Goal: Task Accomplishment & Management: Manage account settings

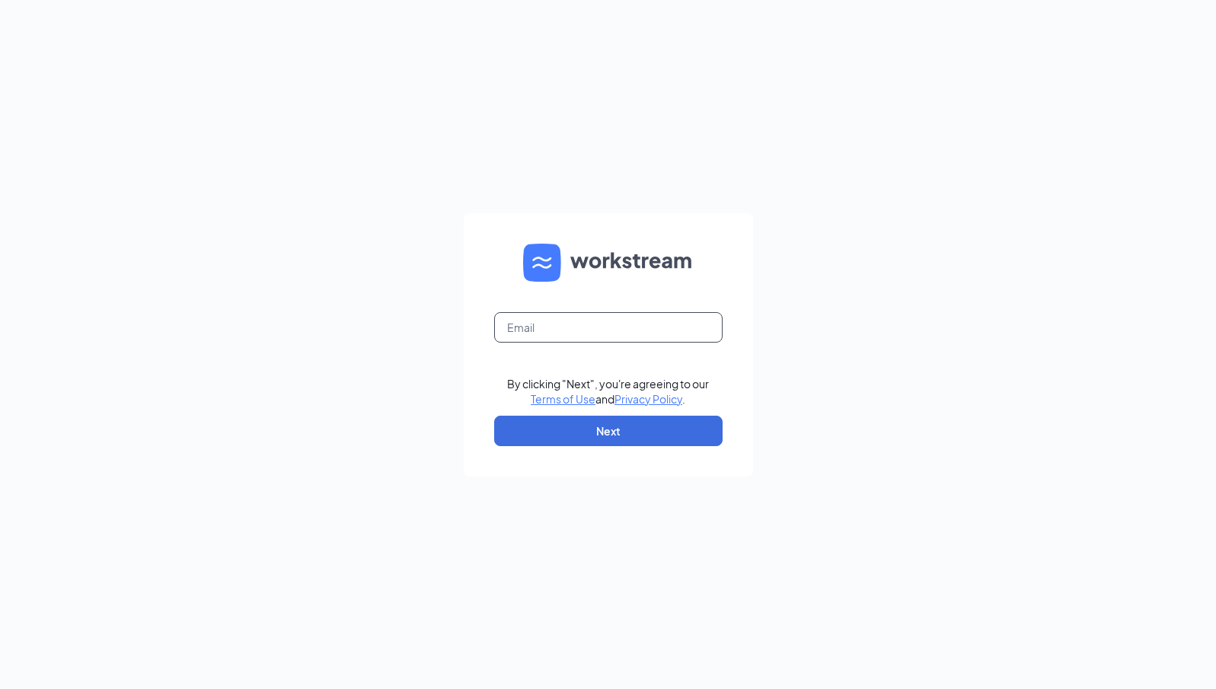
click at [591, 339] on input "text" at bounding box center [608, 327] width 228 height 30
type input "talent@pasadenacfa.com"
click at [558, 433] on button "Next" at bounding box center [608, 431] width 228 height 30
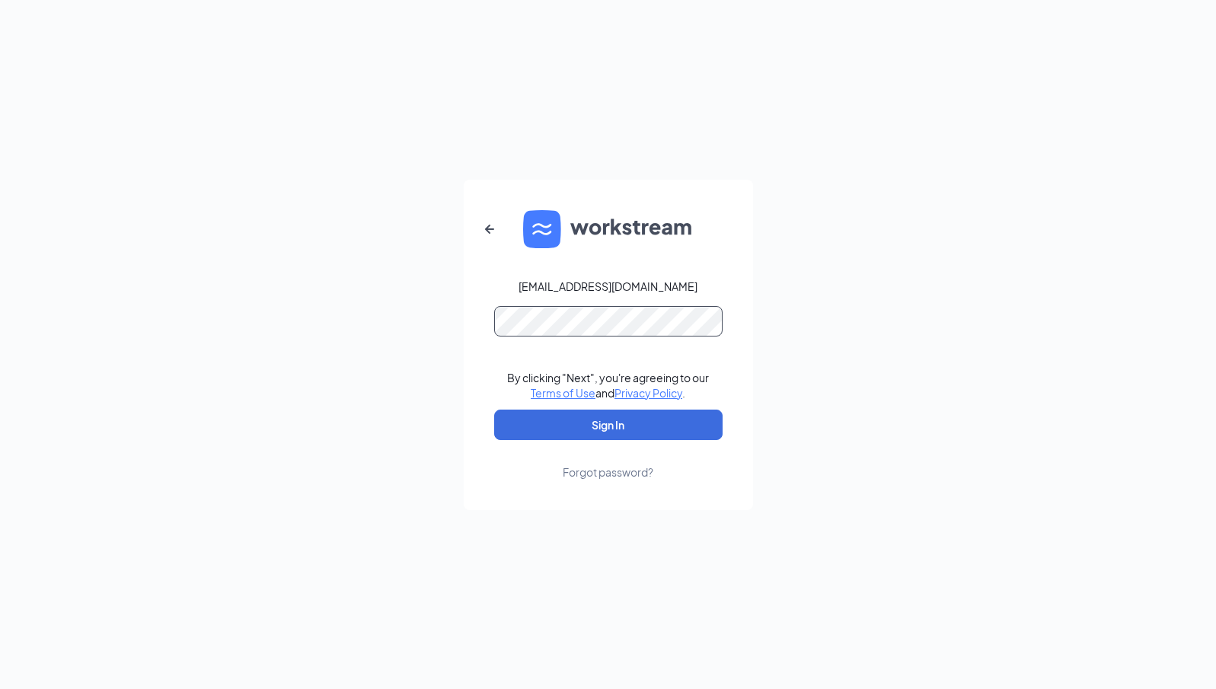
click at [494, 410] on button "Sign In" at bounding box center [608, 425] width 228 height 30
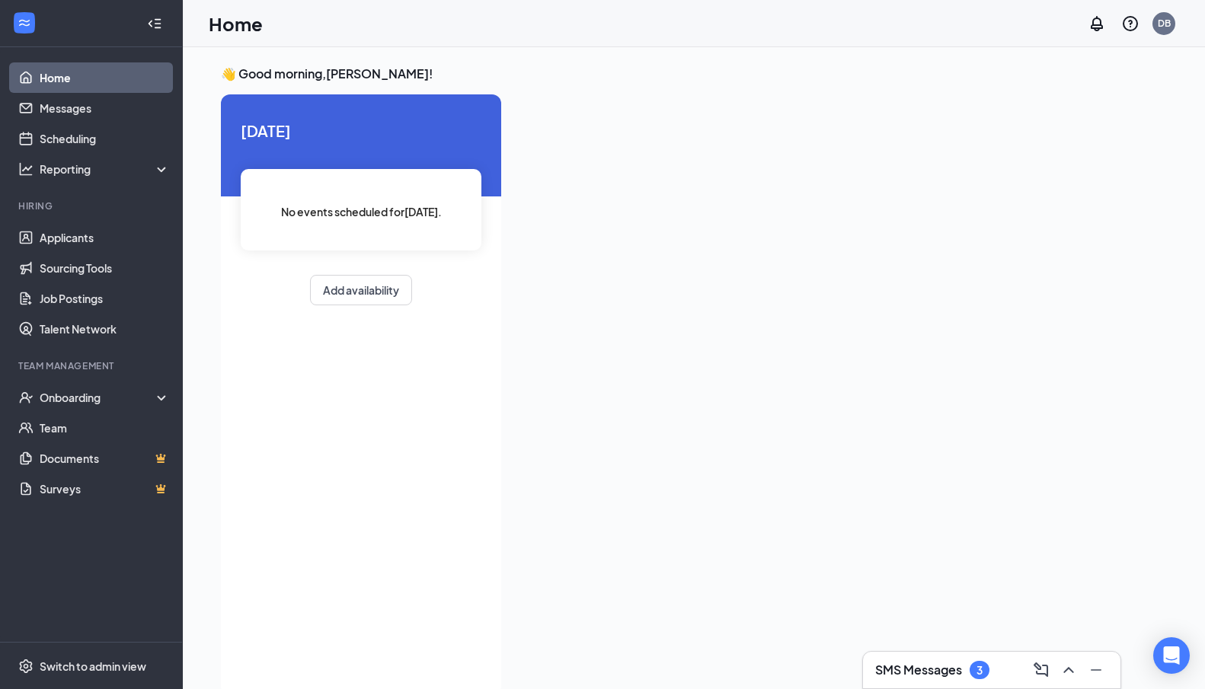
click at [894, 658] on div "SMS Messages 3" at bounding box center [991, 670] width 233 height 24
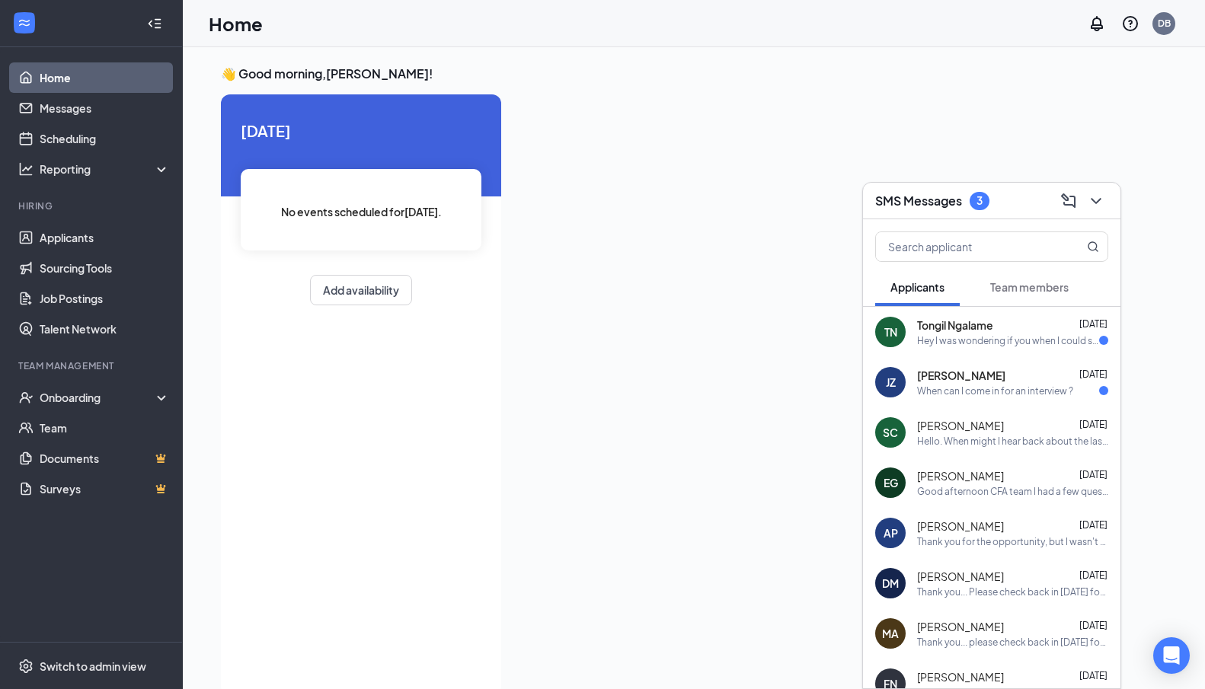
click at [974, 345] on div "Hey I was wondering if you when I could schedule an interview" at bounding box center [1008, 340] width 182 height 13
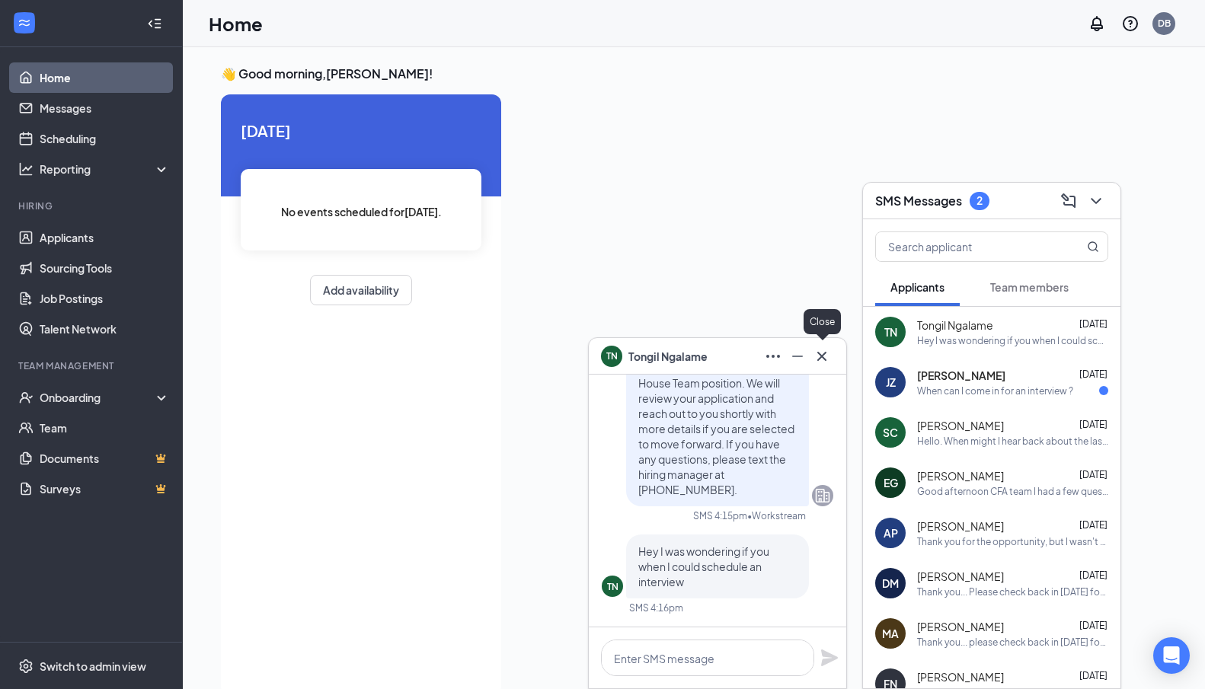
click at [828, 364] on icon "Cross" at bounding box center [821, 356] width 18 height 18
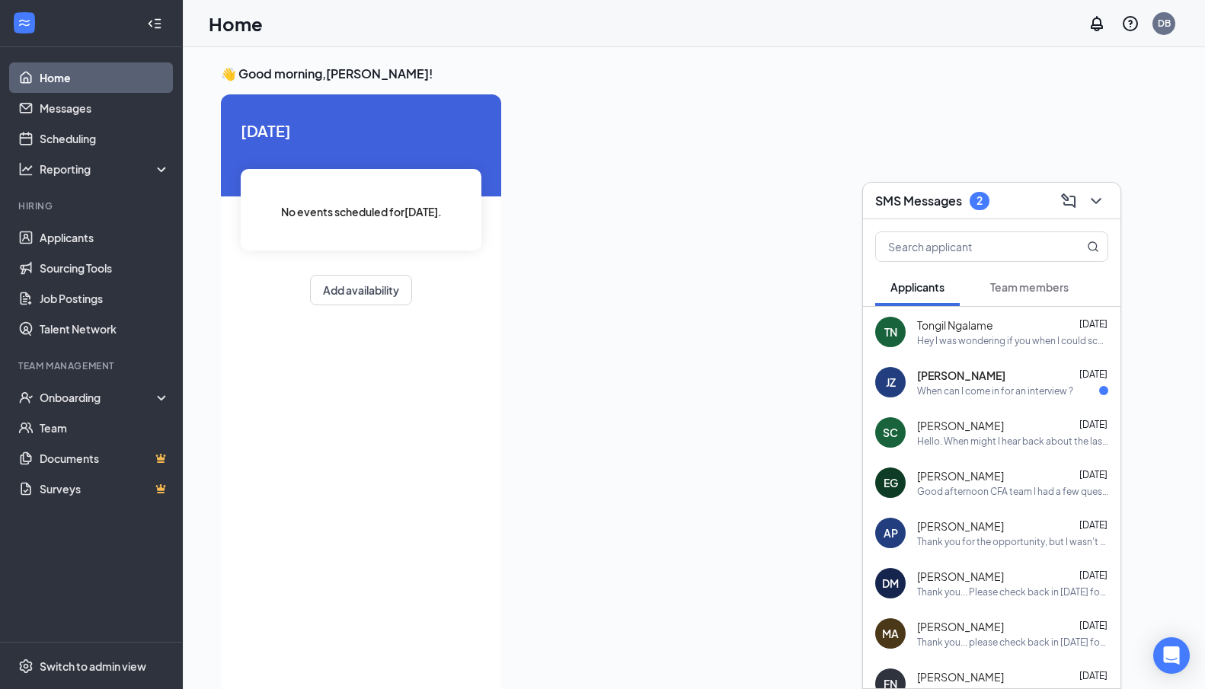
click at [930, 375] on span "[PERSON_NAME]" at bounding box center [961, 375] width 88 height 15
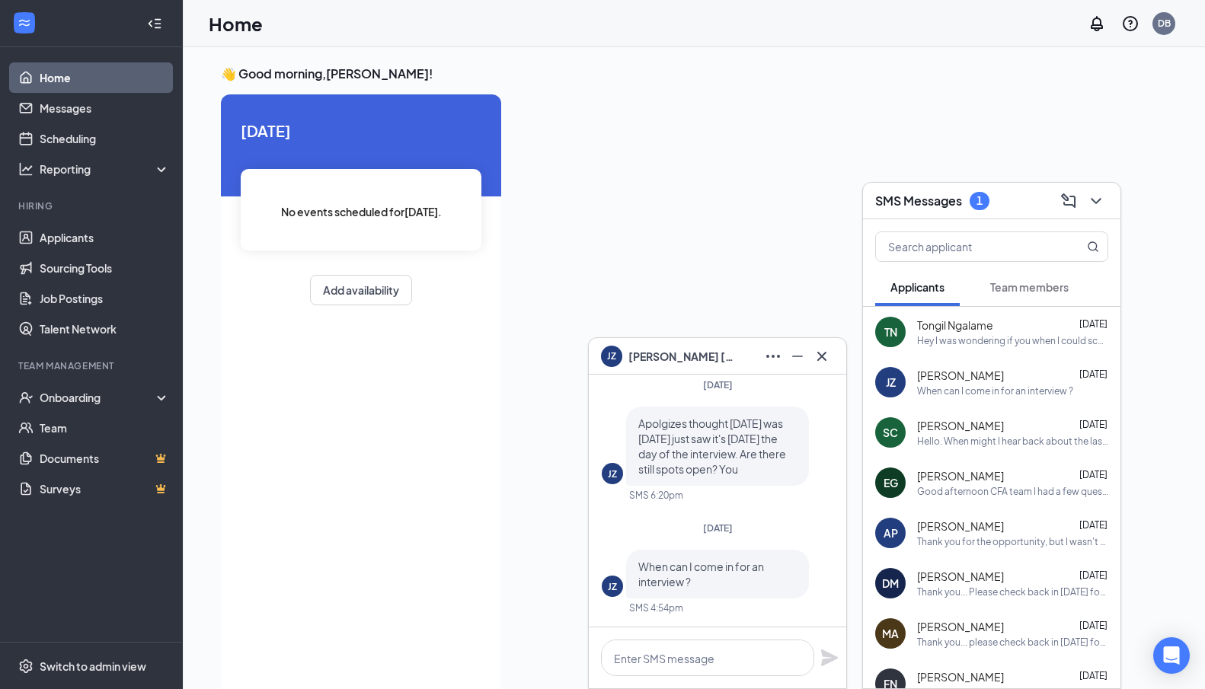
click at [1058, 289] on span "Team members" at bounding box center [1029, 287] width 78 height 14
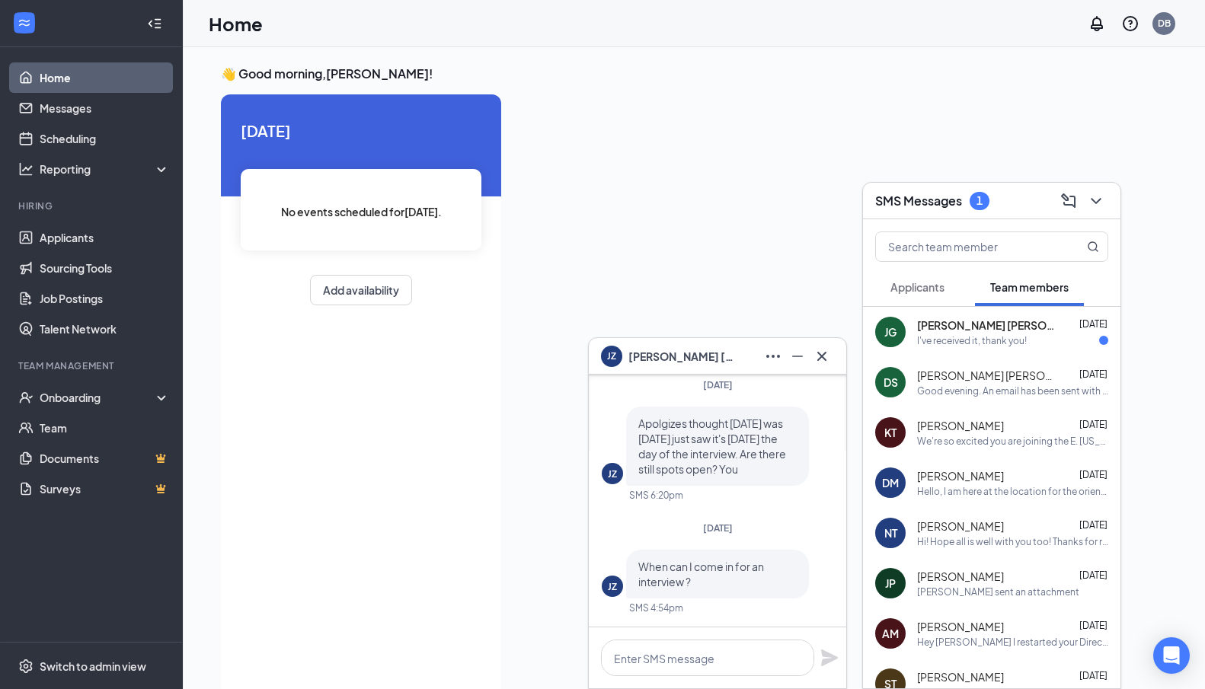
click at [1020, 350] on div "JG [PERSON_NAME] [PERSON_NAME] [DATE] I've received it, thank you!" at bounding box center [991, 332] width 257 height 50
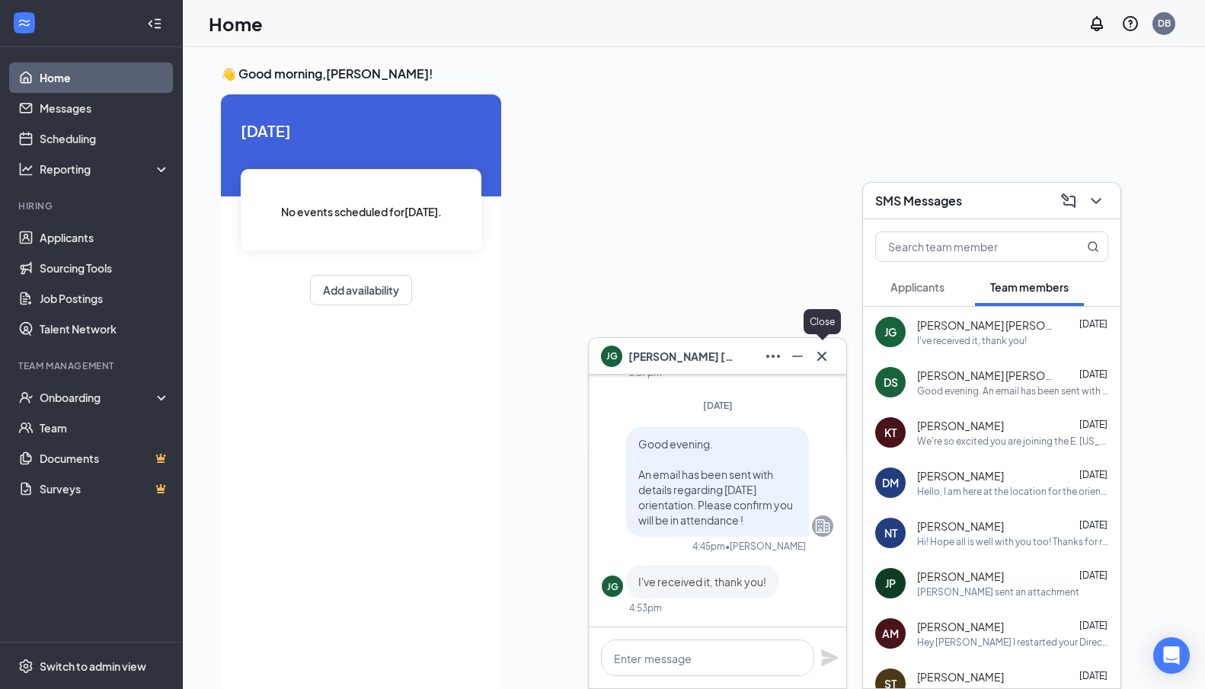
drag, startPoint x: 822, startPoint y: 359, endPoint x: 1031, endPoint y: 282, distance: 223.1
click at [822, 359] on icon "Cross" at bounding box center [821, 356] width 18 height 18
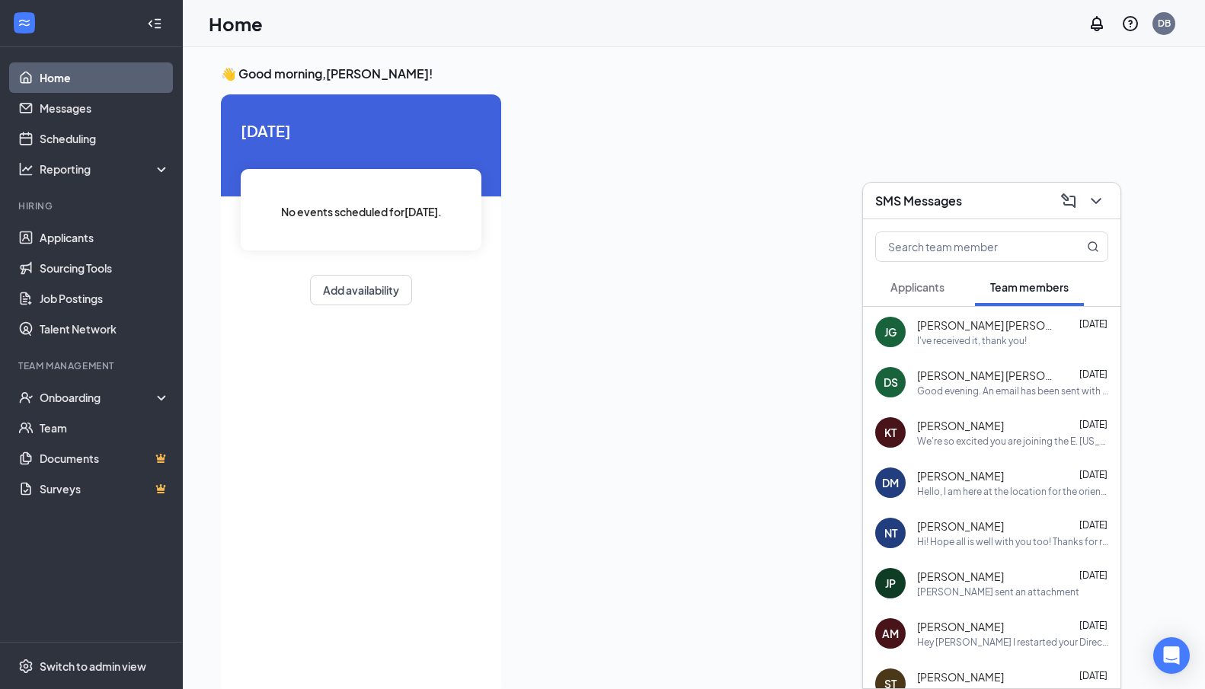
click at [1097, 187] on div "SMS Messages" at bounding box center [991, 201] width 257 height 37
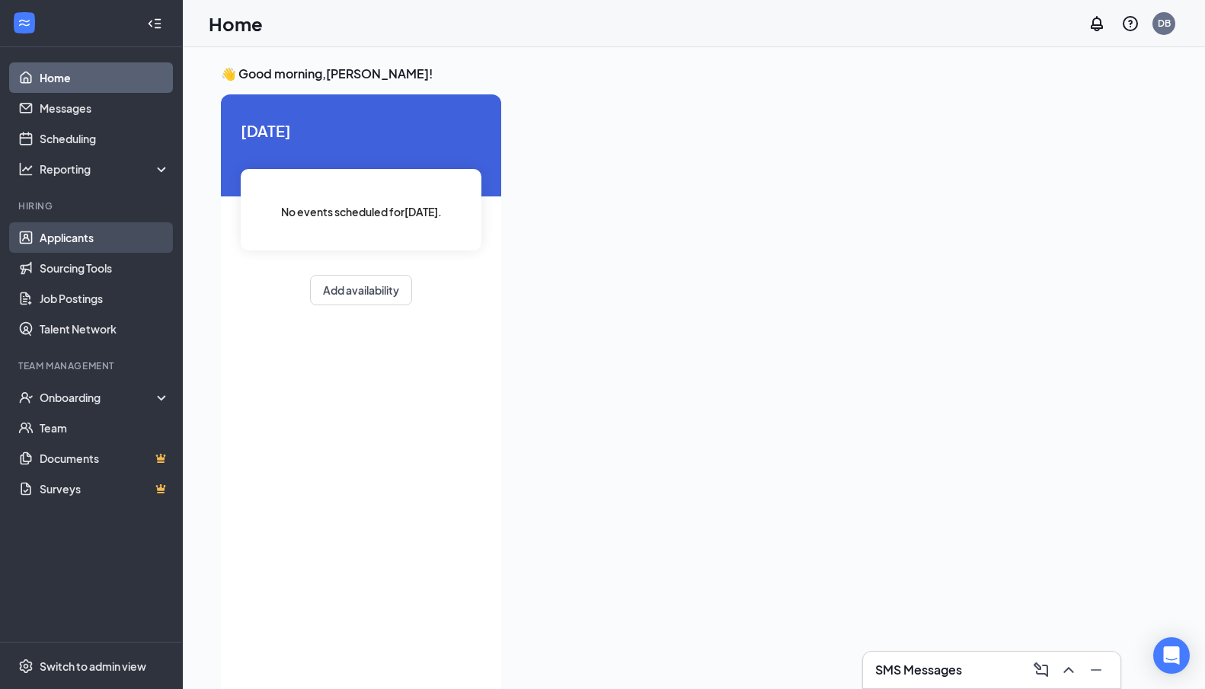
click at [91, 235] on link "Applicants" at bounding box center [105, 237] width 130 height 30
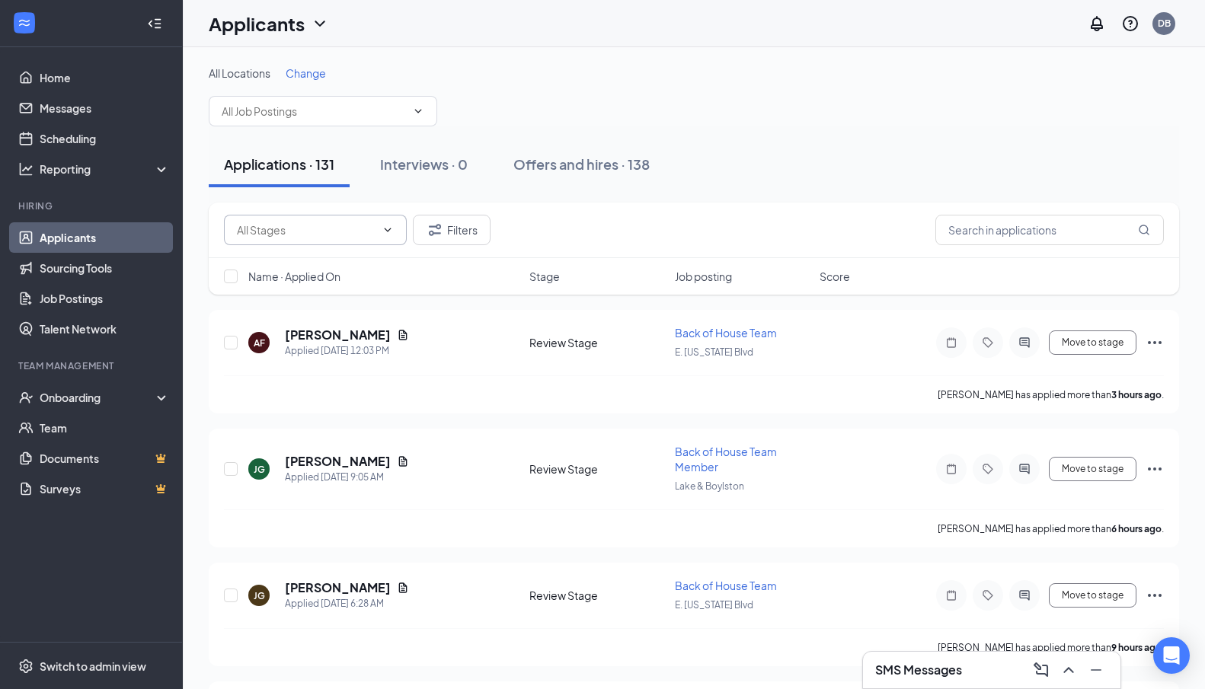
click at [349, 221] on span at bounding box center [315, 230] width 183 height 30
click at [346, 227] on input "text" at bounding box center [306, 230] width 139 height 17
click at [365, 235] on input "text" at bounding box center [306, 230] width 139 height 17
click at [554, 81] on div "All Locations Change" at bounding box center [694, 95] width 970 height 61
